Goal: Leave review/rating

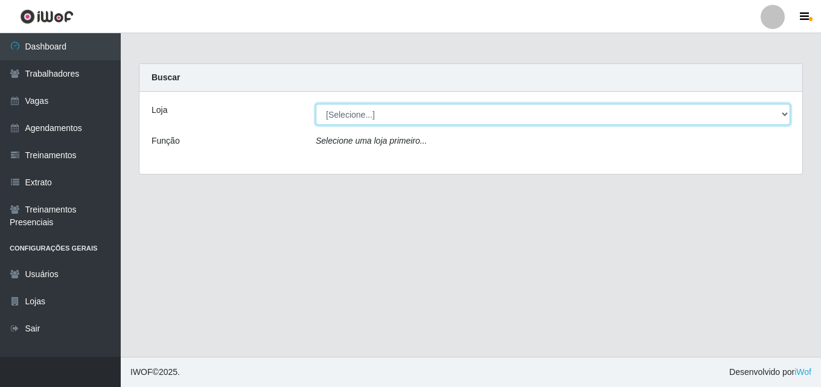
click at [353, 112] on select "[Selecione...] Chinatown Sushimi - [GEOGRAPHIC_DATA]" at bounding box center [553, 114] width 474 height 21
select select "357"
click at [316, 104] on select "[Selecione...] Chinatown Sushimi - [GEOGRAPHIC_DATA]" at bounding box center [553, 114] width 474 height 21
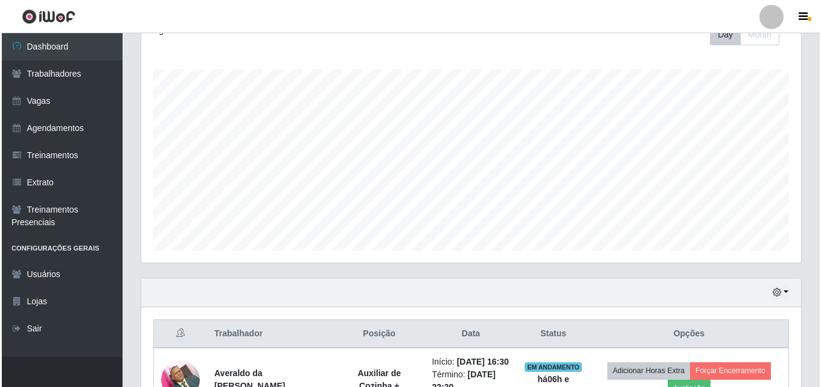
scroll to position [275, 0]
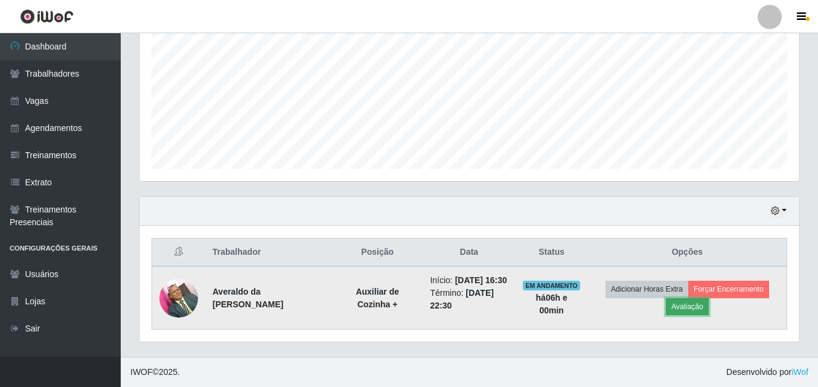
click at [693, 300] on button "Avaliação" at bounding box center [687, 306] width 43 height 17
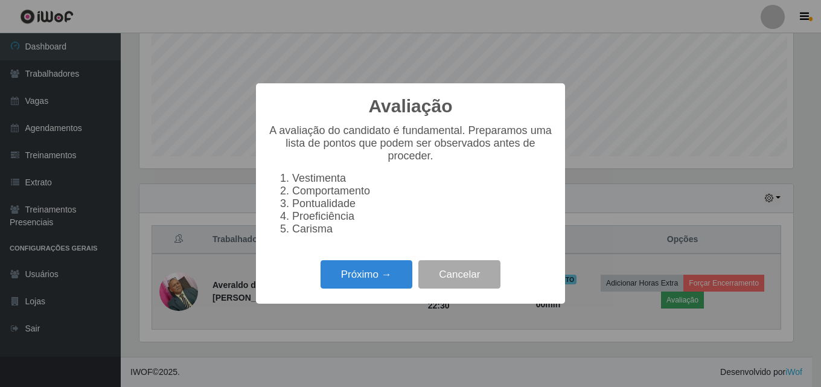
scroll to position [250, 654]
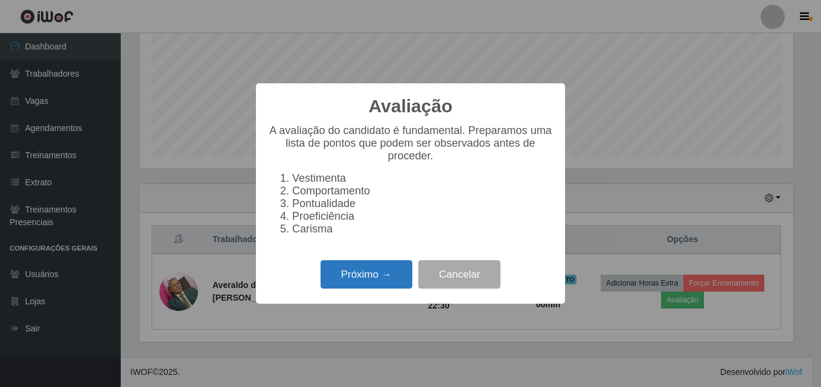
click at [368, 283] on button "Próximo →" at bounding box center [366, 274] width 92 height 28
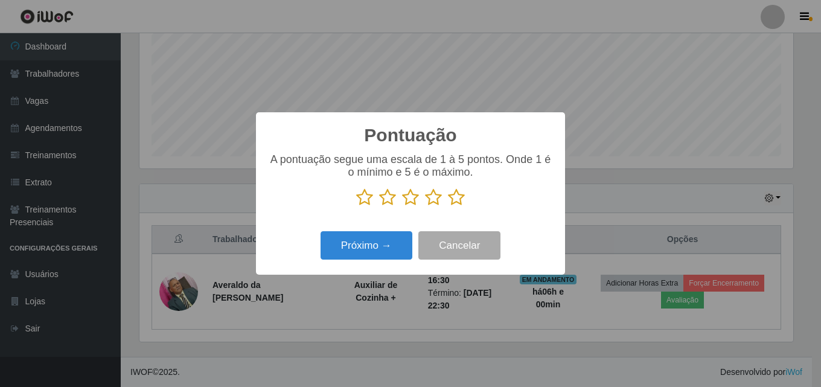
click at [448, 199] on icon at bounding box center [456, 197] width 17 height 18
click at [448, 206] on input "radio" at bounding box center [448, 206] width 0 height 0
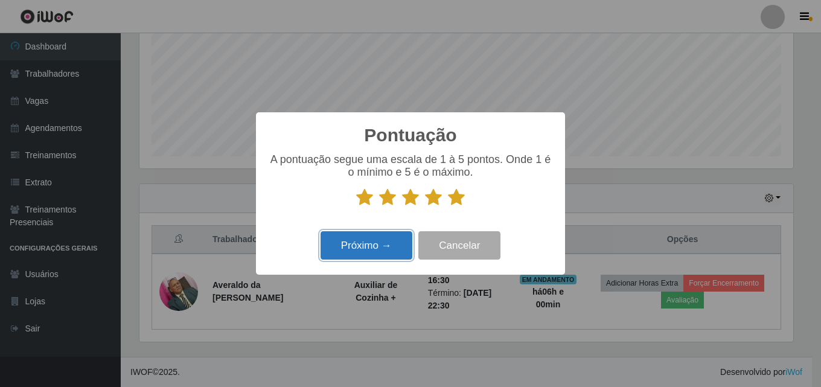
click at [352, 250] on button "Próximo →" at bounding box center [366, 245] width 92 height 28
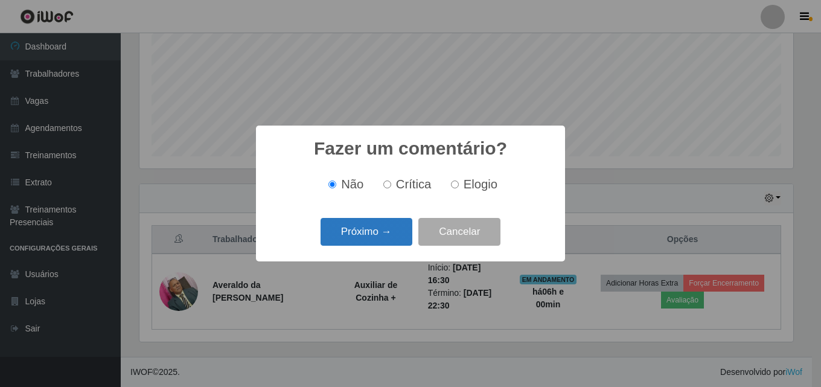
click at [375, 227] on button "Próximo →" at bounding box center [366, 232] width 92 height 28
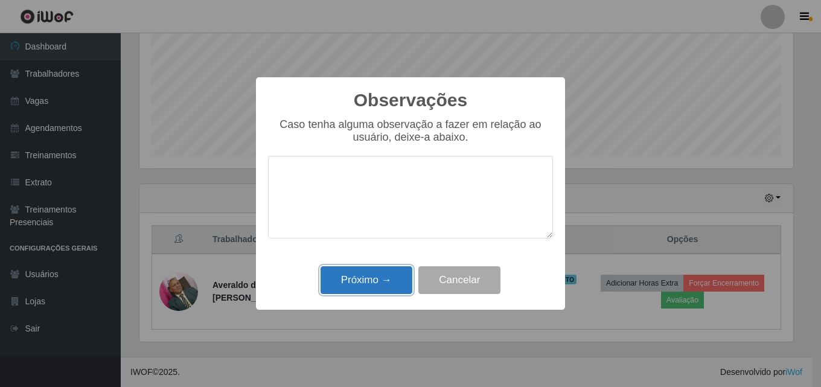
click at [368, 285] on button "Próximo →" at bounding box center [366, 280] width 92 height 28
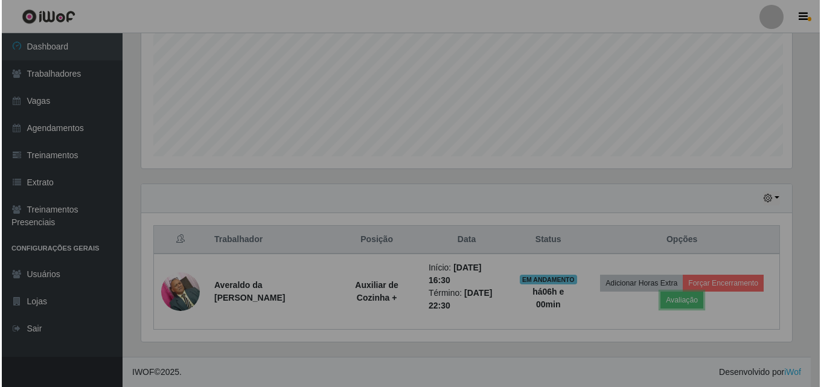
scroll to position [250, 660]
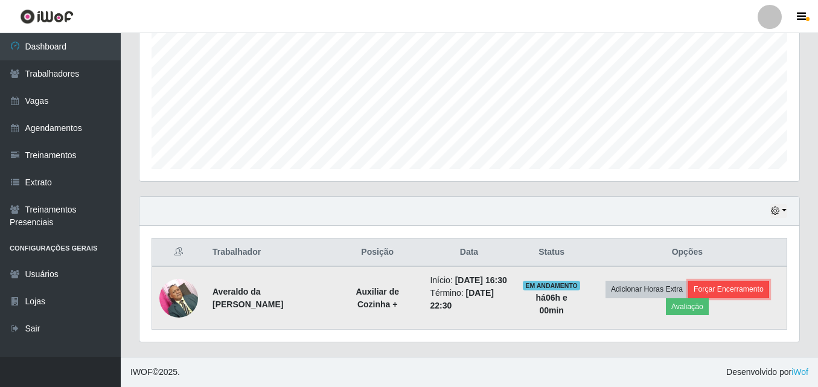
click at [750, 281] on button "Forçar Encerramento" at bounding box center [728, 289] width 81 height 17
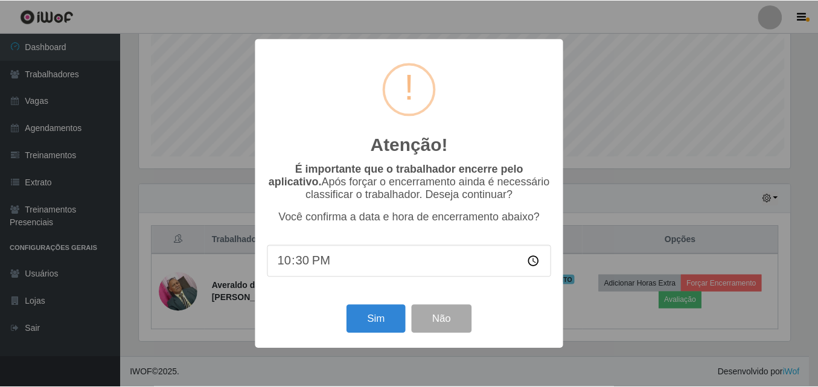
scroll to position [250, 654]
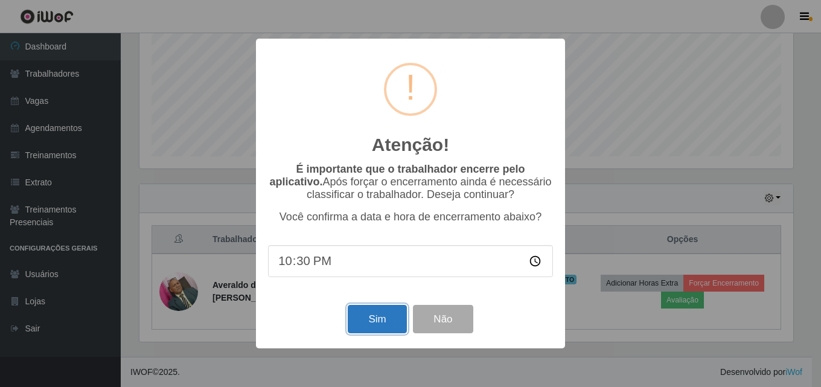
click at [369, 322] on button "Sim" at bounding box center [377, 319] width 59 height 28
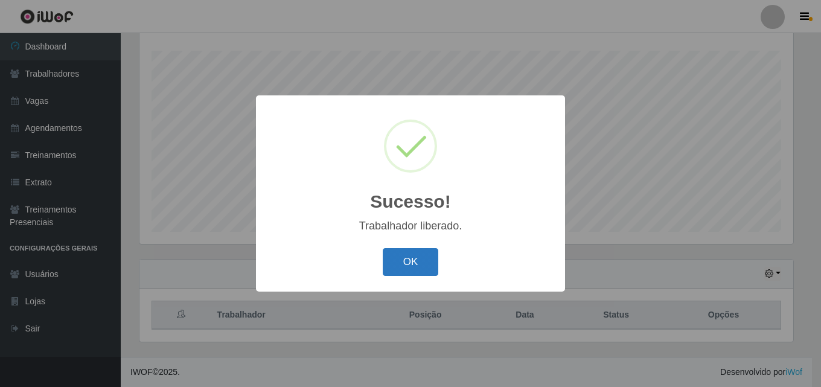
click at [416, 258] on button "OK" at bounding box center [411, 262] width 56 height 28
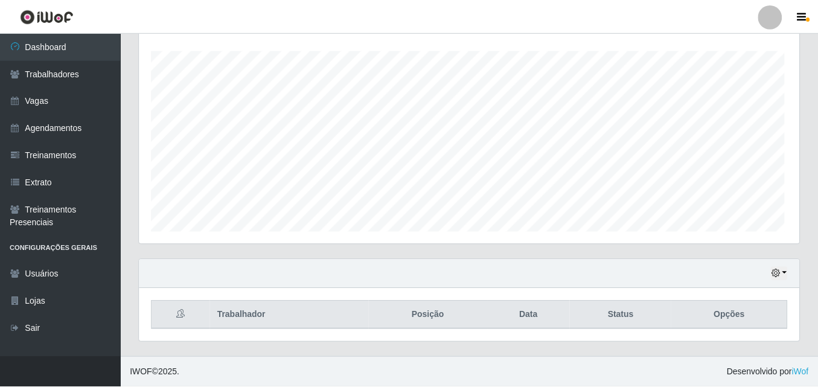
scroll to position [250, 660]
